Goal: Navigation & Orientation: Find specific page/section

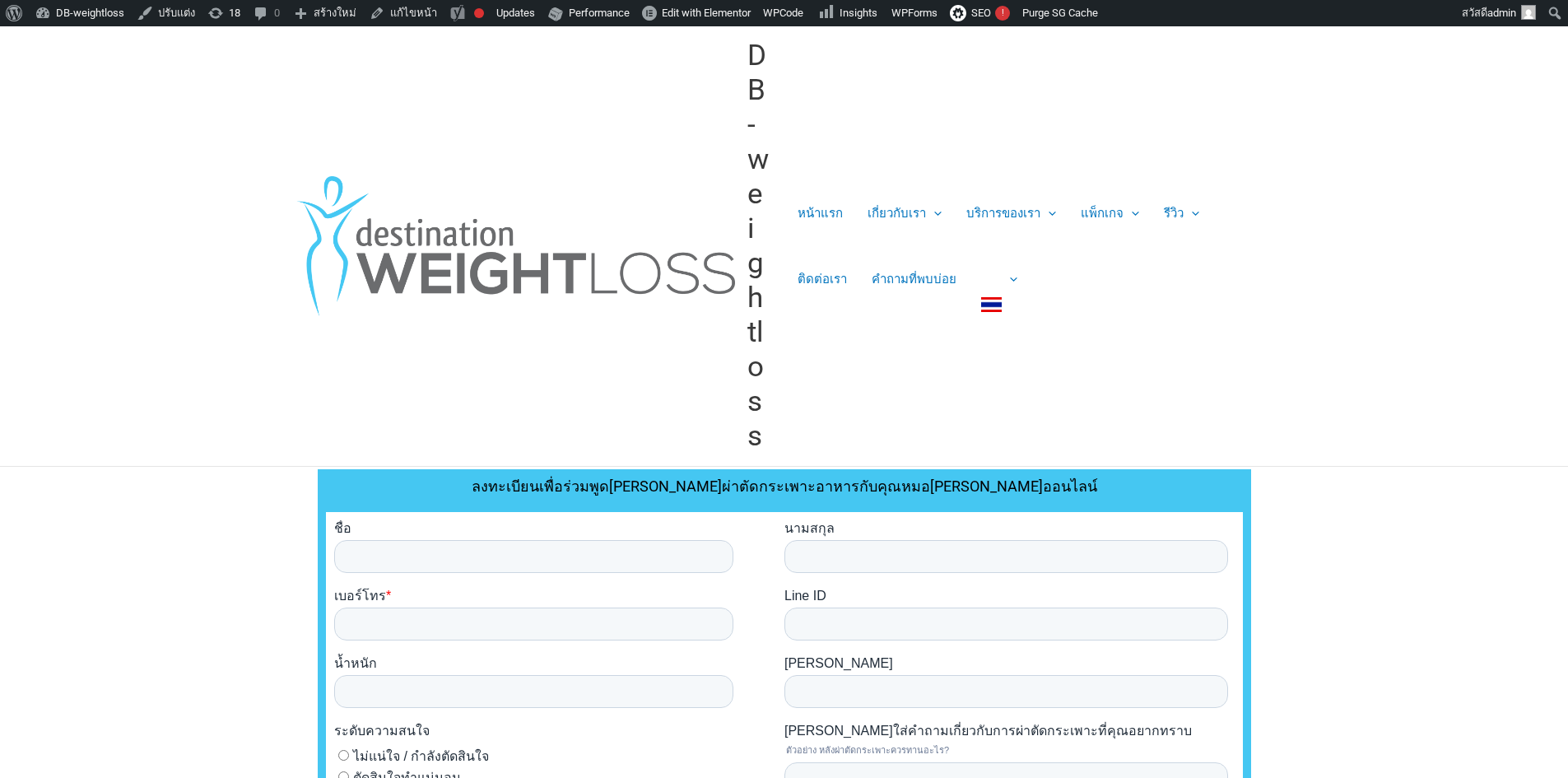
click at [758, 358] on link "DB-weightloss" at bounding box center [758, 245] width 21 height 414
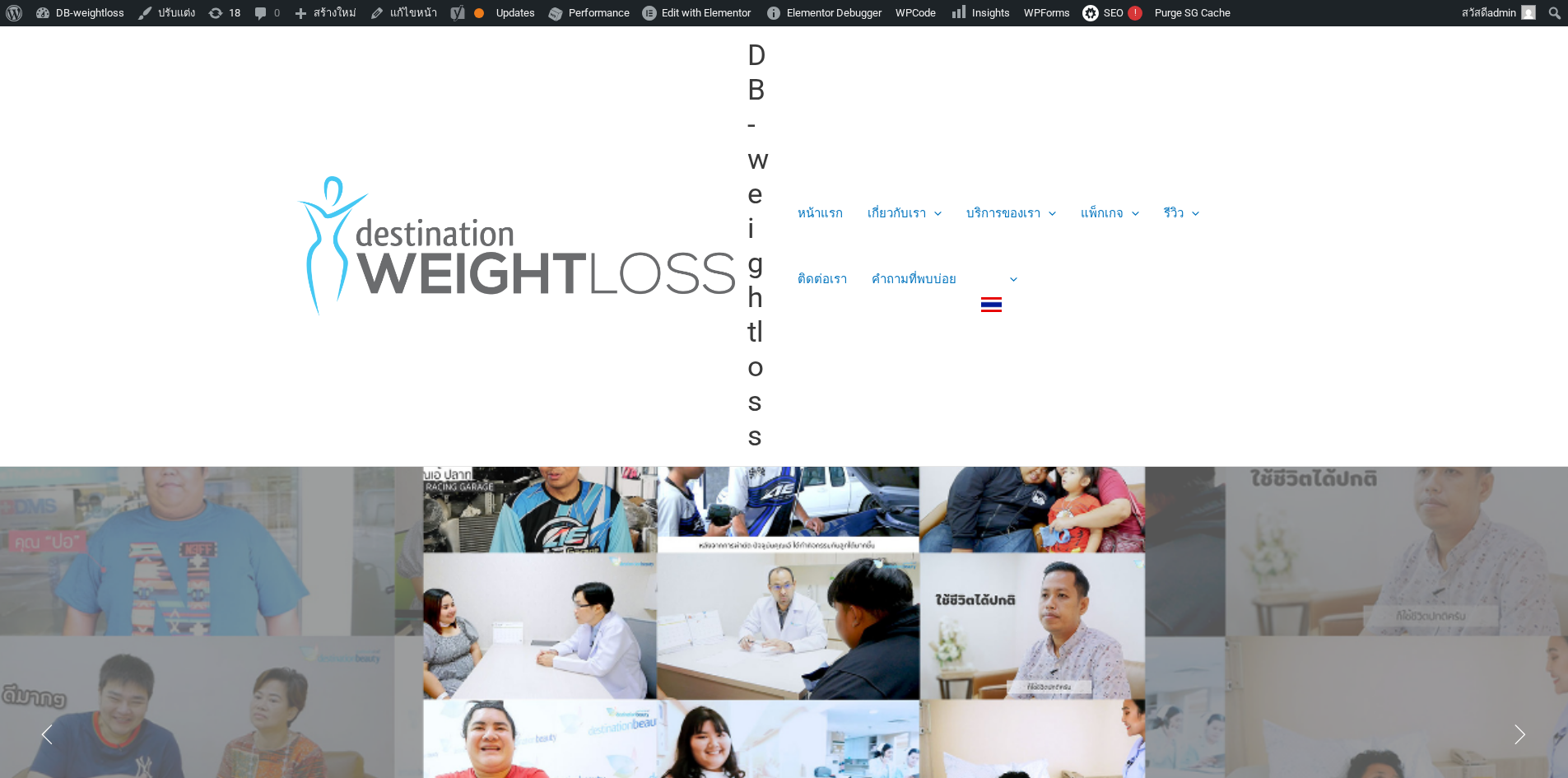
click at [606, 273] on img at bounding box center [512, 245] width 444 height 140
drag, startPoint x: 0, startPoint y: 0, endPoint x: 584, endPoint y: 144, distance: 601.5
click at [584, 144] on div "DB-weightloss" at bounding box center [530, 246] width 479 height 440
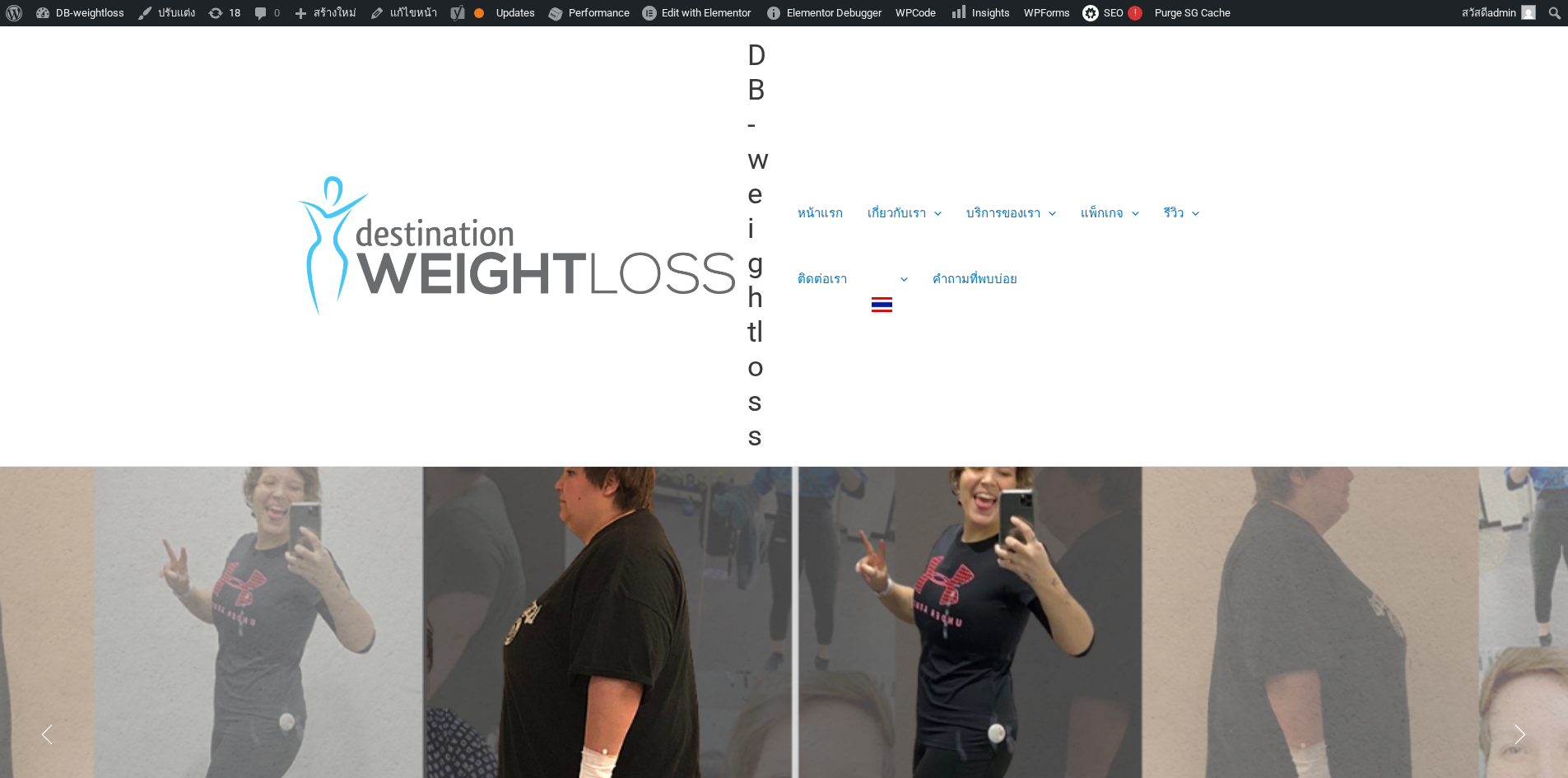
click at [753, 75] on link "DB-weightloss" at bounding box center [758, 245] width 21 height 414
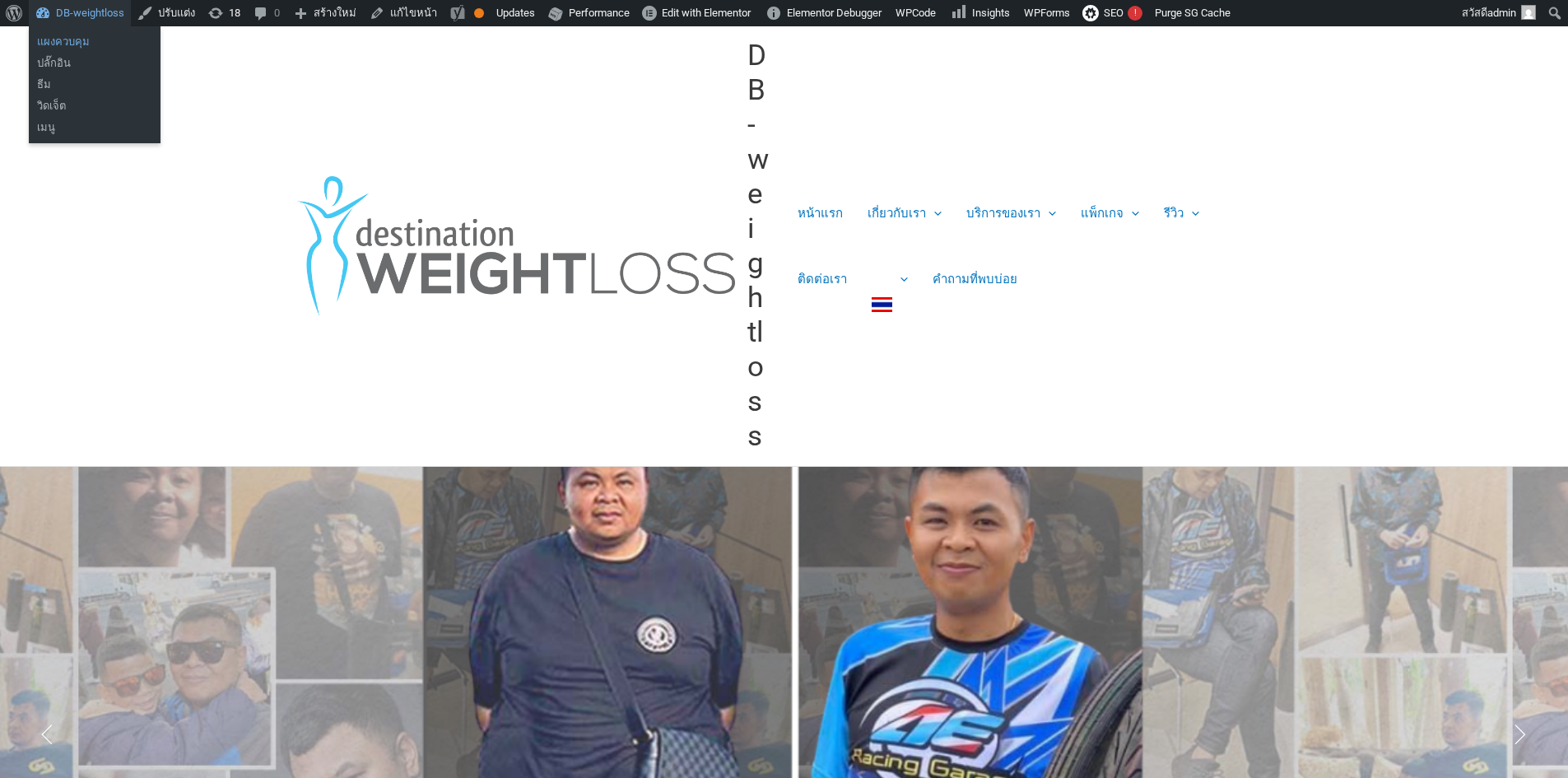
click at [71, 38] on link "แผงควบคุม" at bounding box center [95, 41] width 131 height 21
click at [92, 41] on link "แผงควบคุม" at bounding box center [95, 41] width 131 height 21
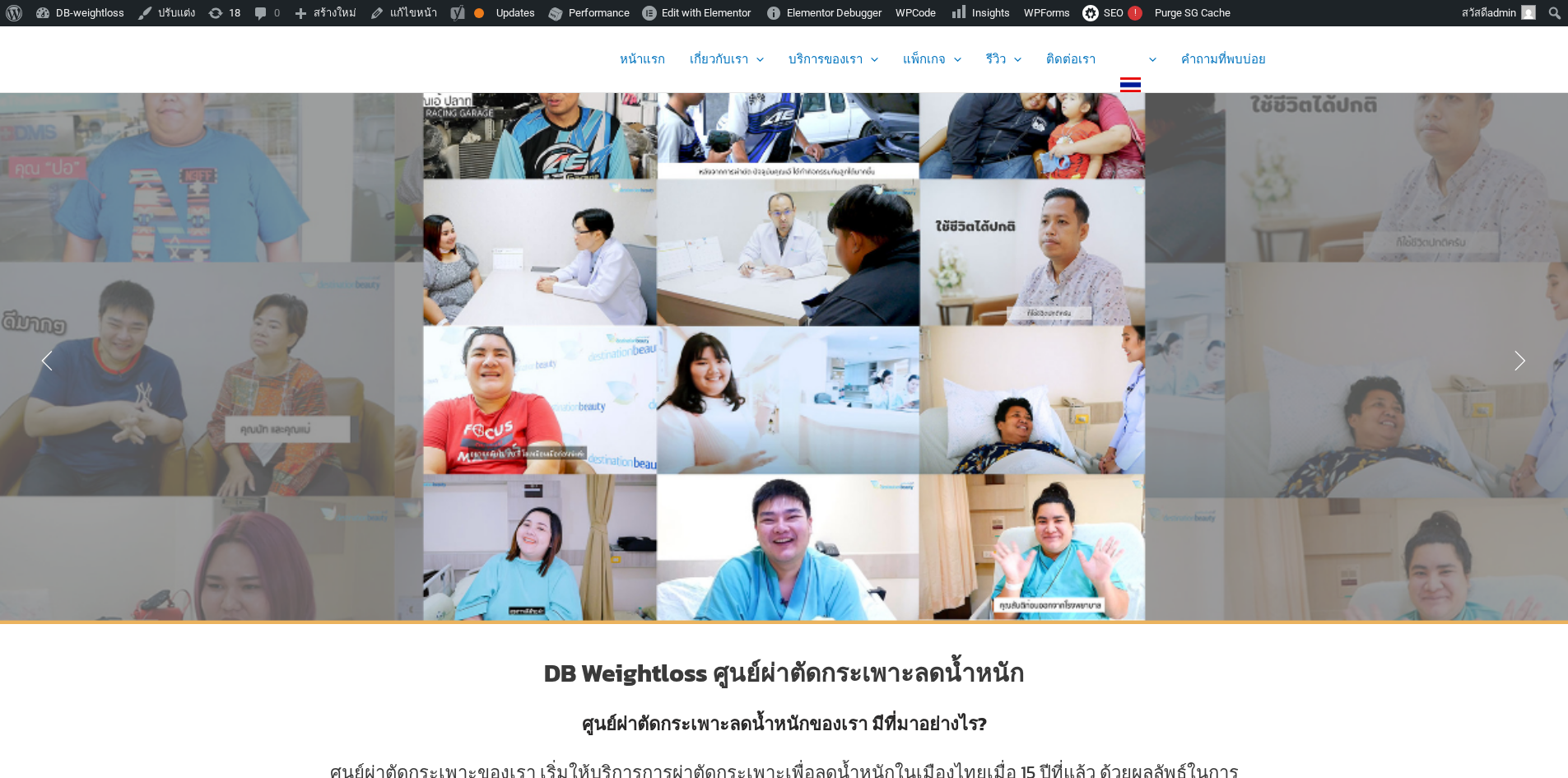
click at [469, 60] on div "หน้าแรก เกี่ยวกับเรา Menu Toggle ทีมแพทย์ บริการของเรา Menu Toggle ผ่าตัดกระเพา…" at bounding box center [867, 59] width 821 height 66
